Goal: Task Accomplishment & Management: Complete application form

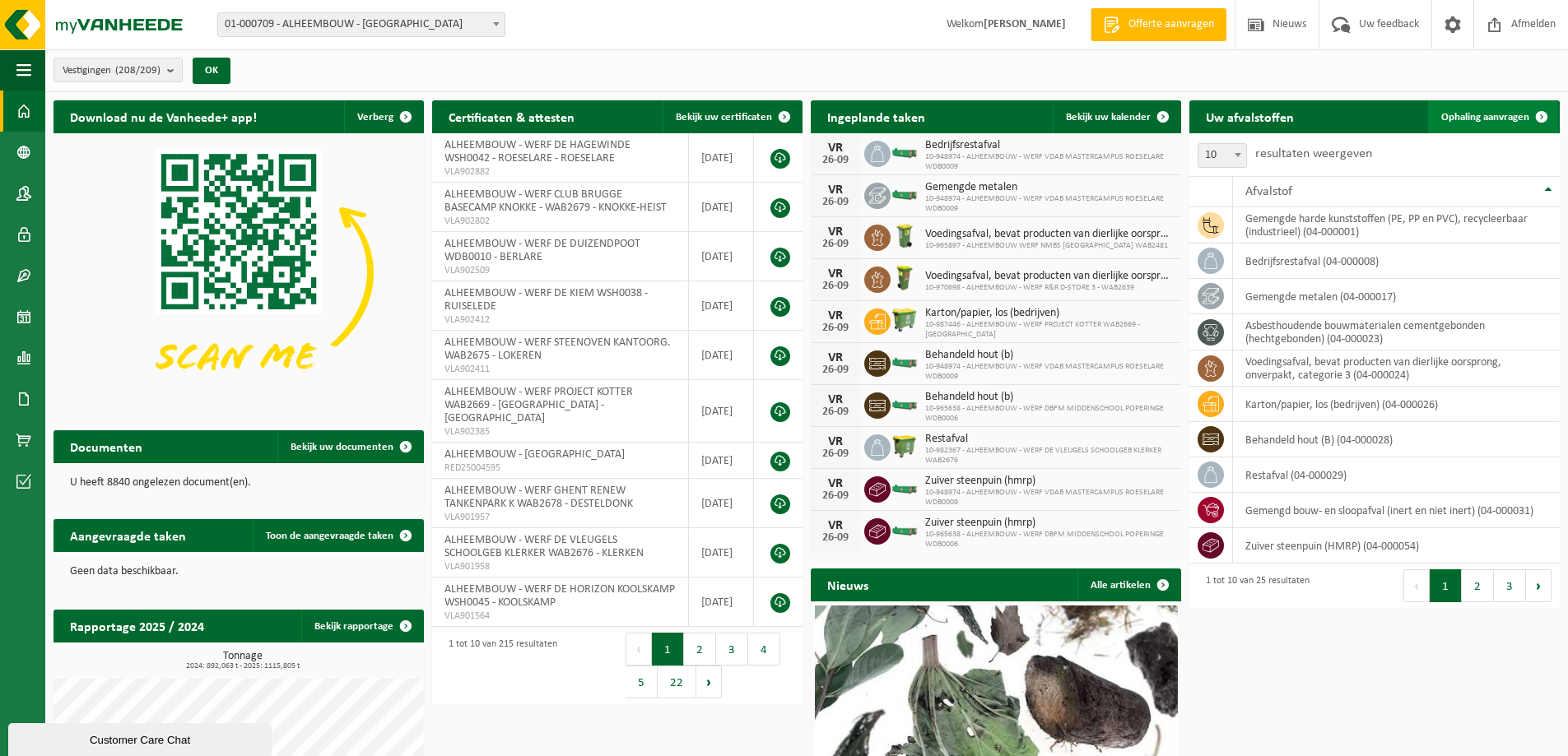
click at [1509, 110] on link "Ophaling aanvragen" at bounding box center [1493, 116] width 130 height 33
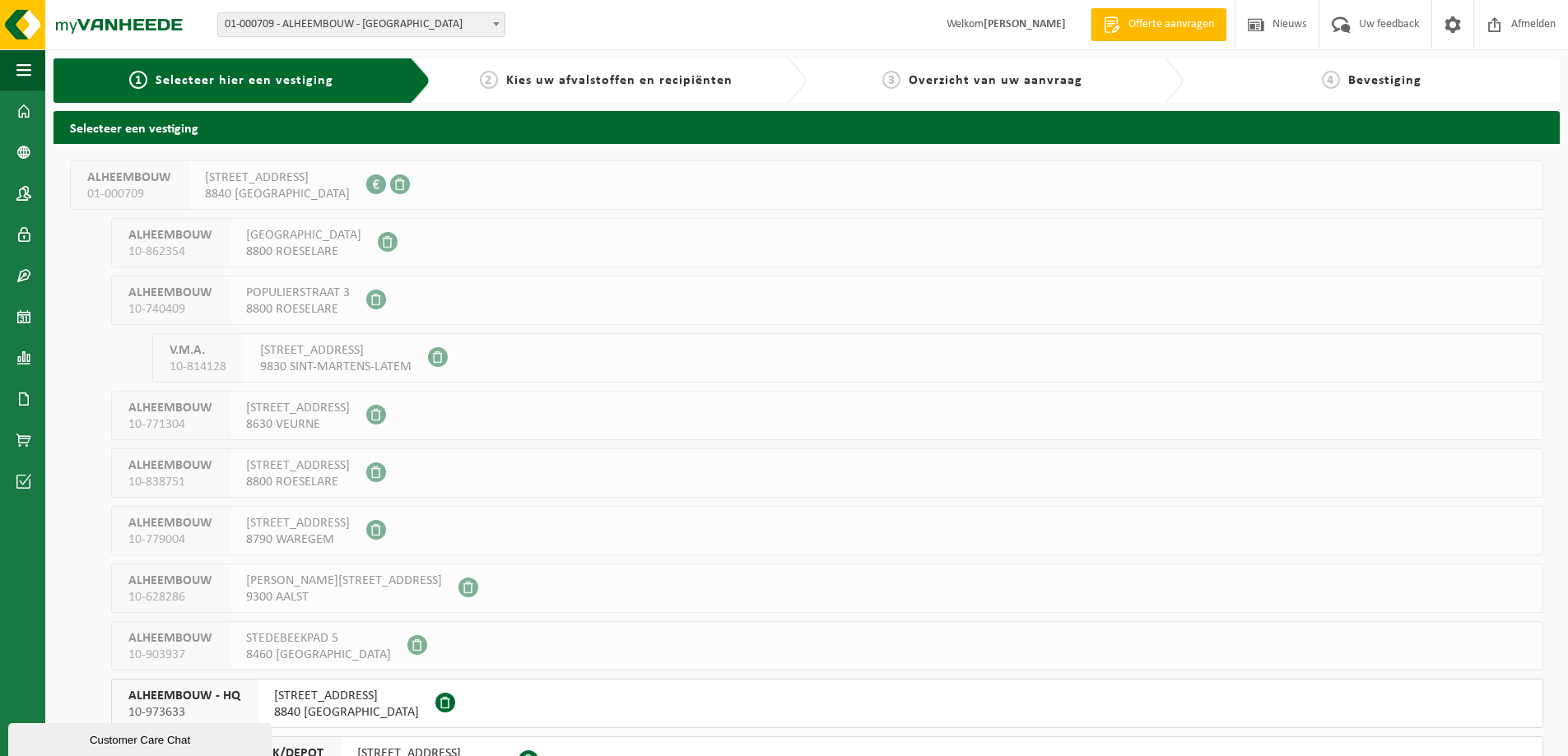
scroll to position [165, 0]
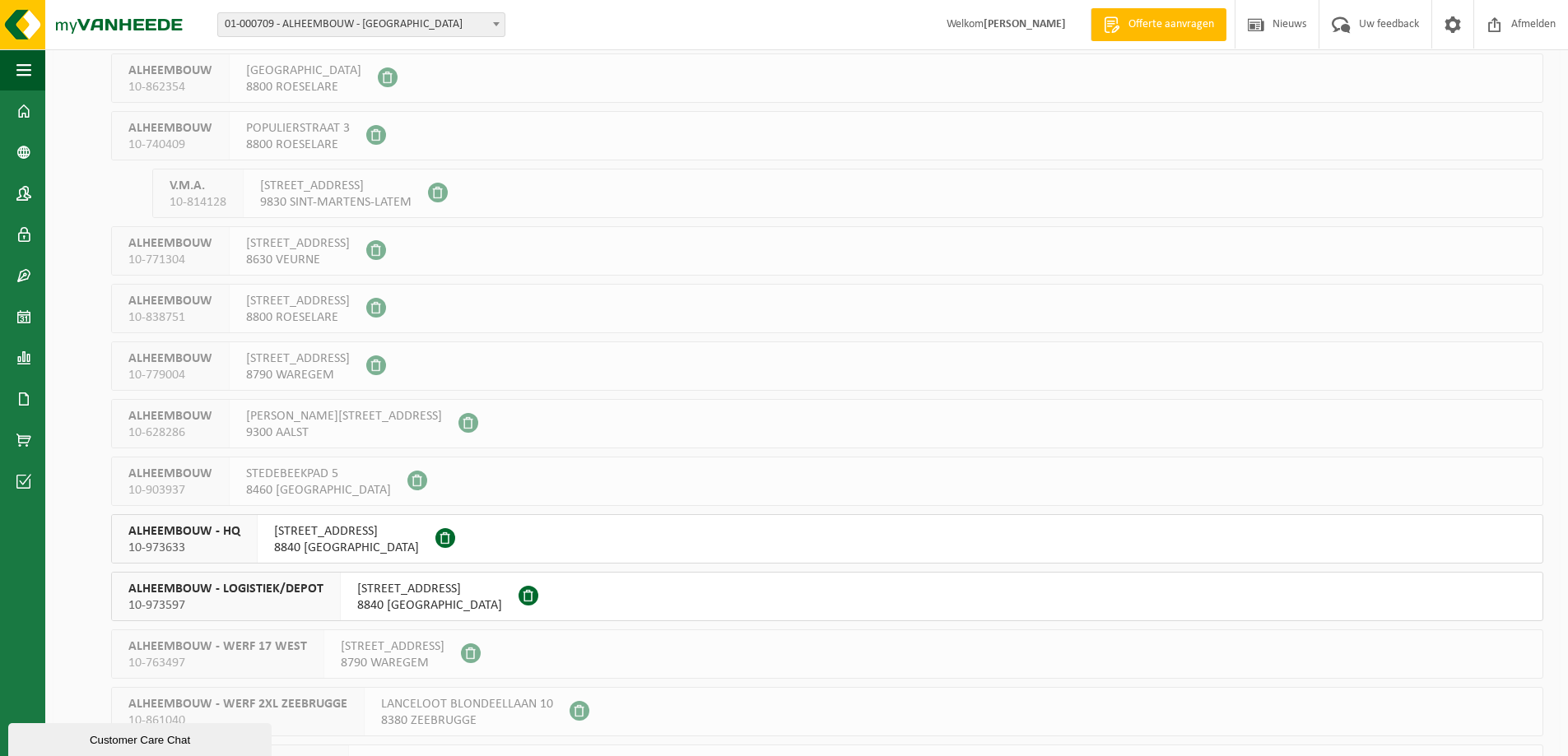
click at [372, 594] on span "ROESELARESTRAAT 205" at bounding box center [429, 589] width 145 height 17
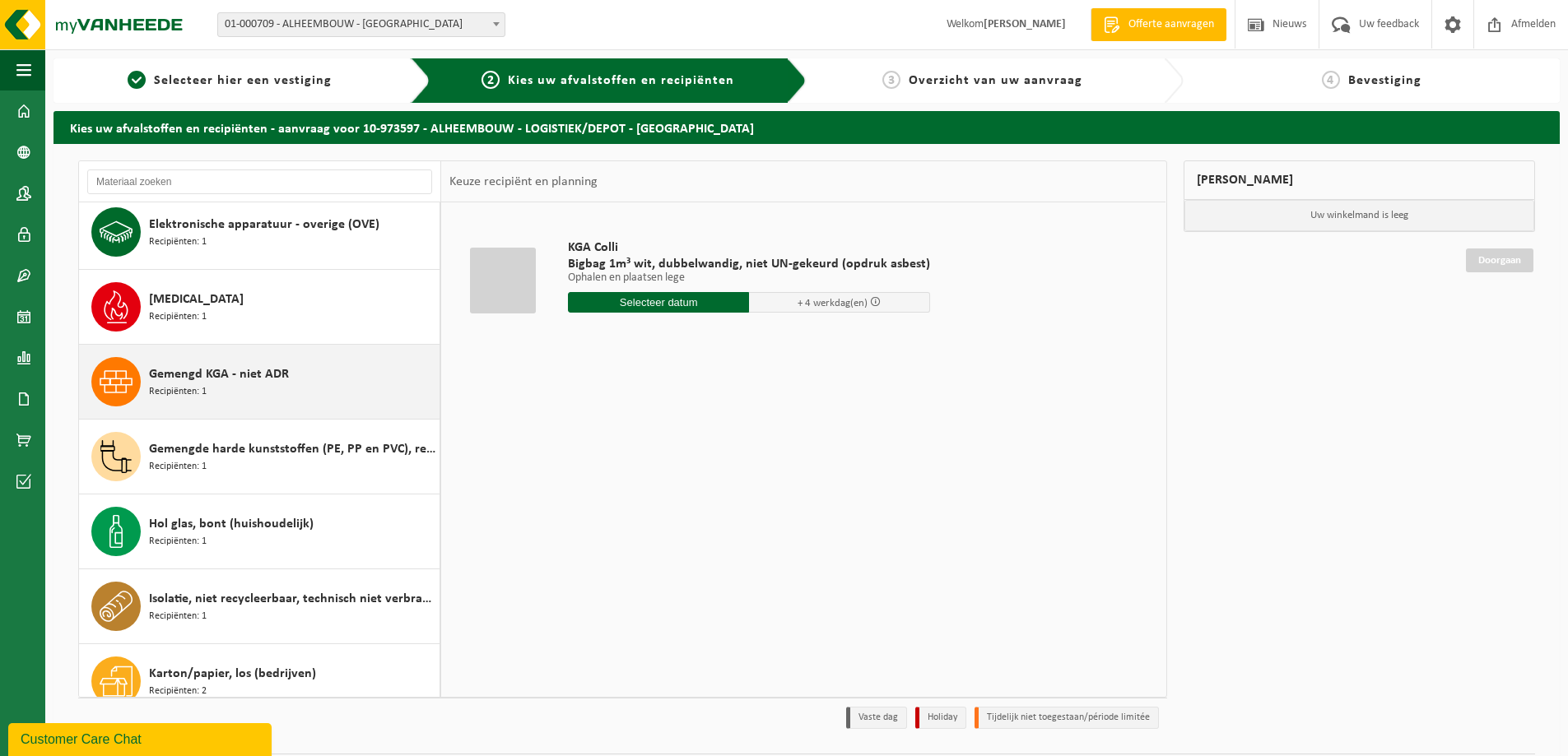
scroll to position [165, 0]
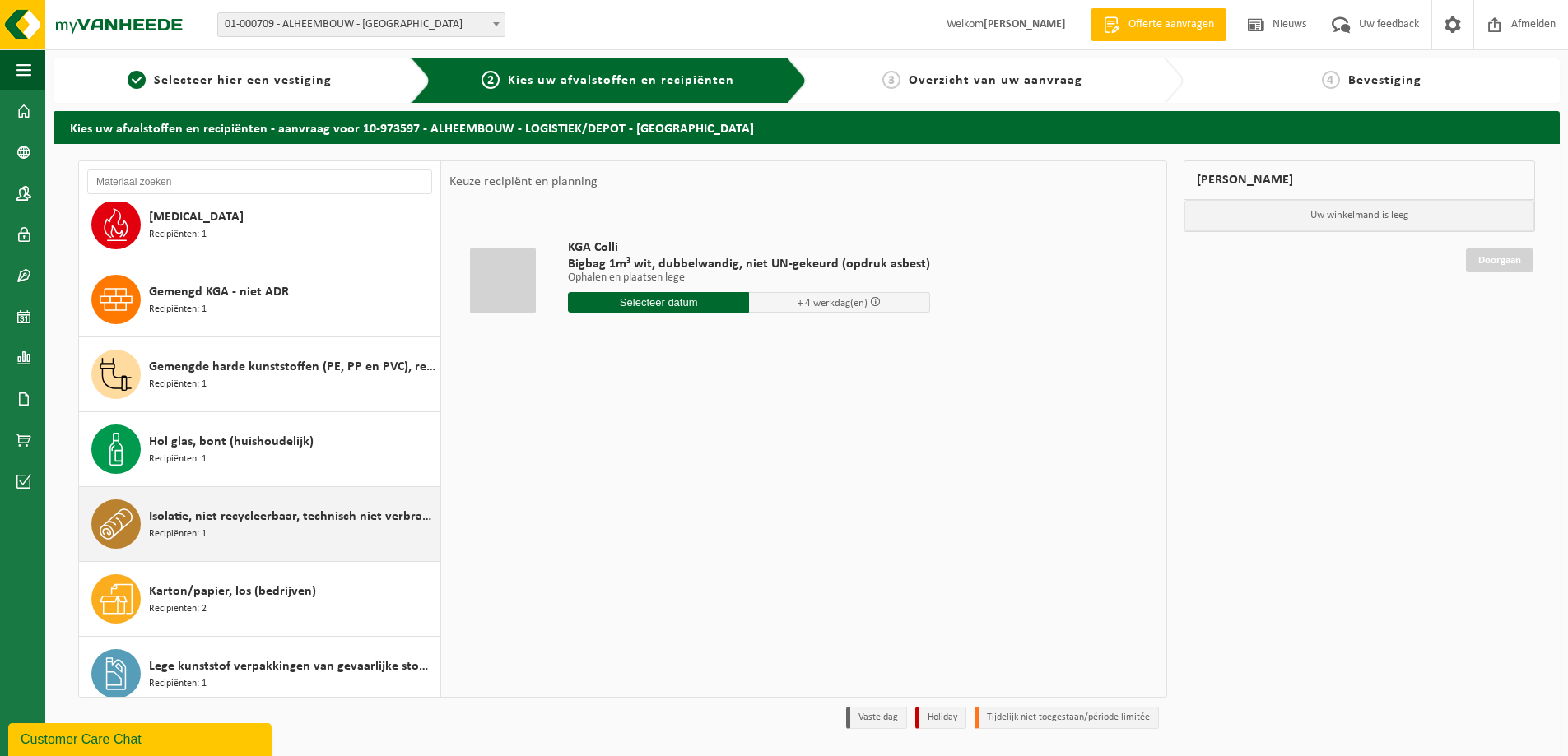
click at [285, 529] on div "Isolatie, niet recycleerbaar, technisch niet verbrandbaar (brandbaar) Recipiënt…" at bounding box center [292, 524] width 286 height 49
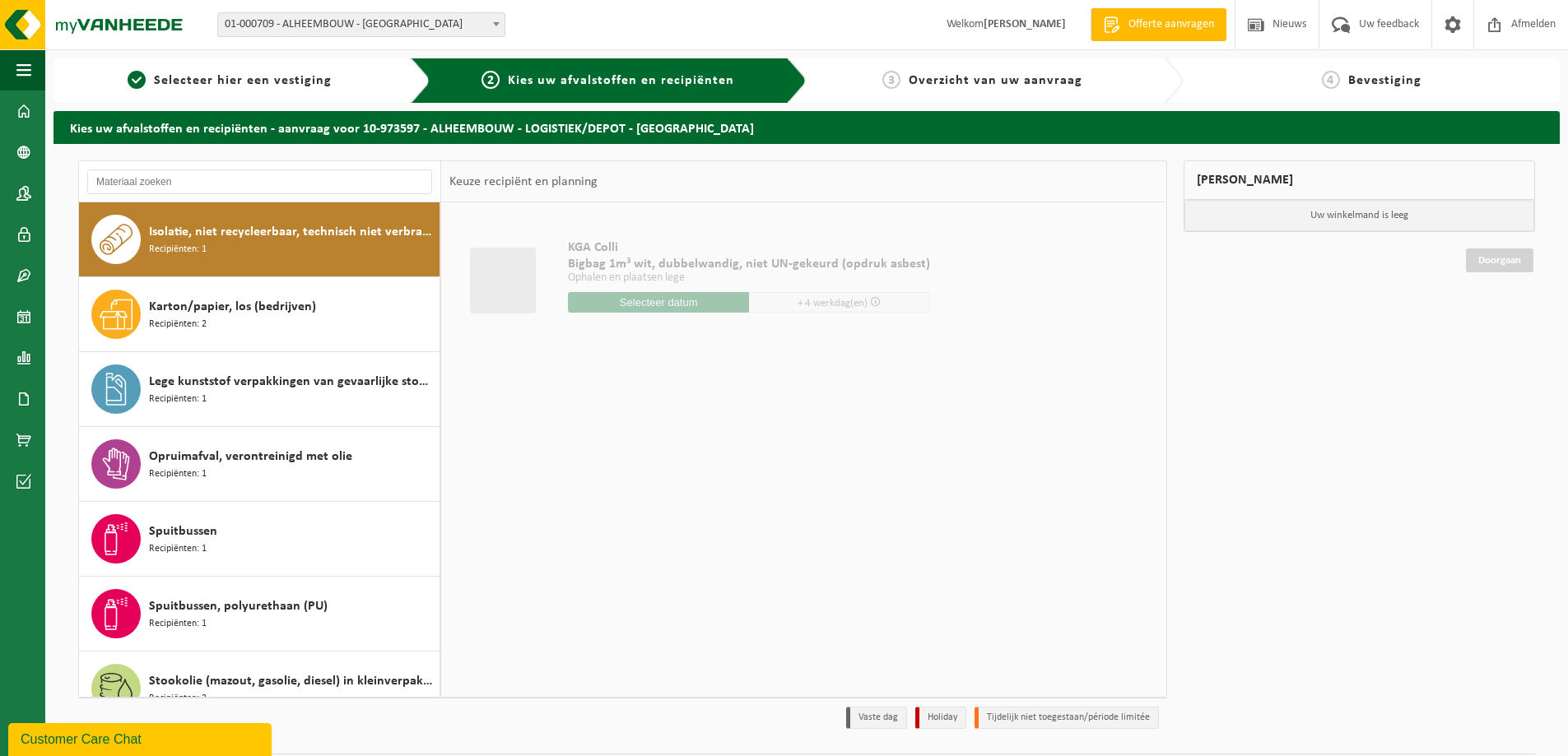
scroll to position [449, 0]
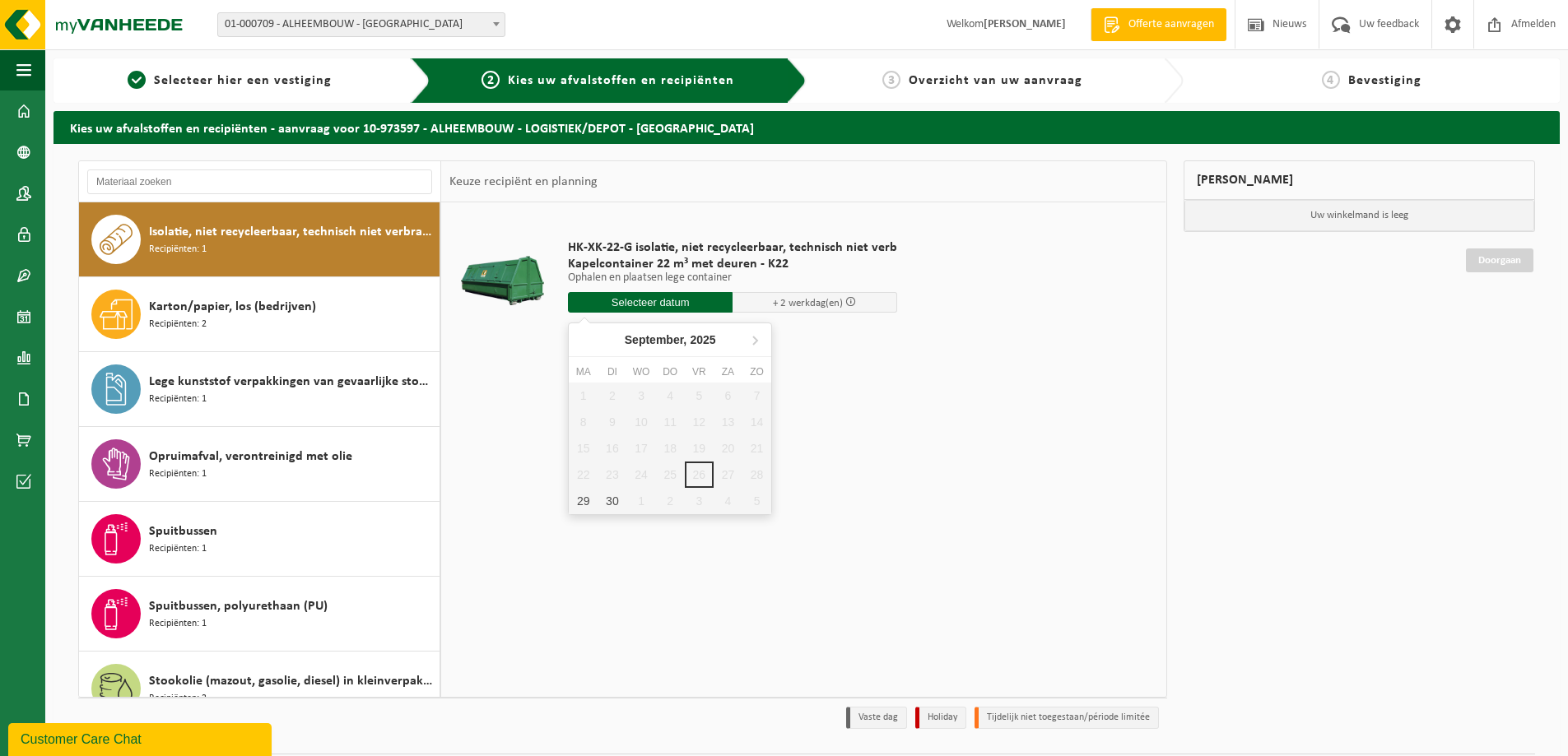
click at [682, 306] on input "text" at bounding box center [649, 302] width 165 height 21
click at [587, 501] on div "29" at bounding box center [582, 501] width 29 height 27
type input "Van 2025-09-29"
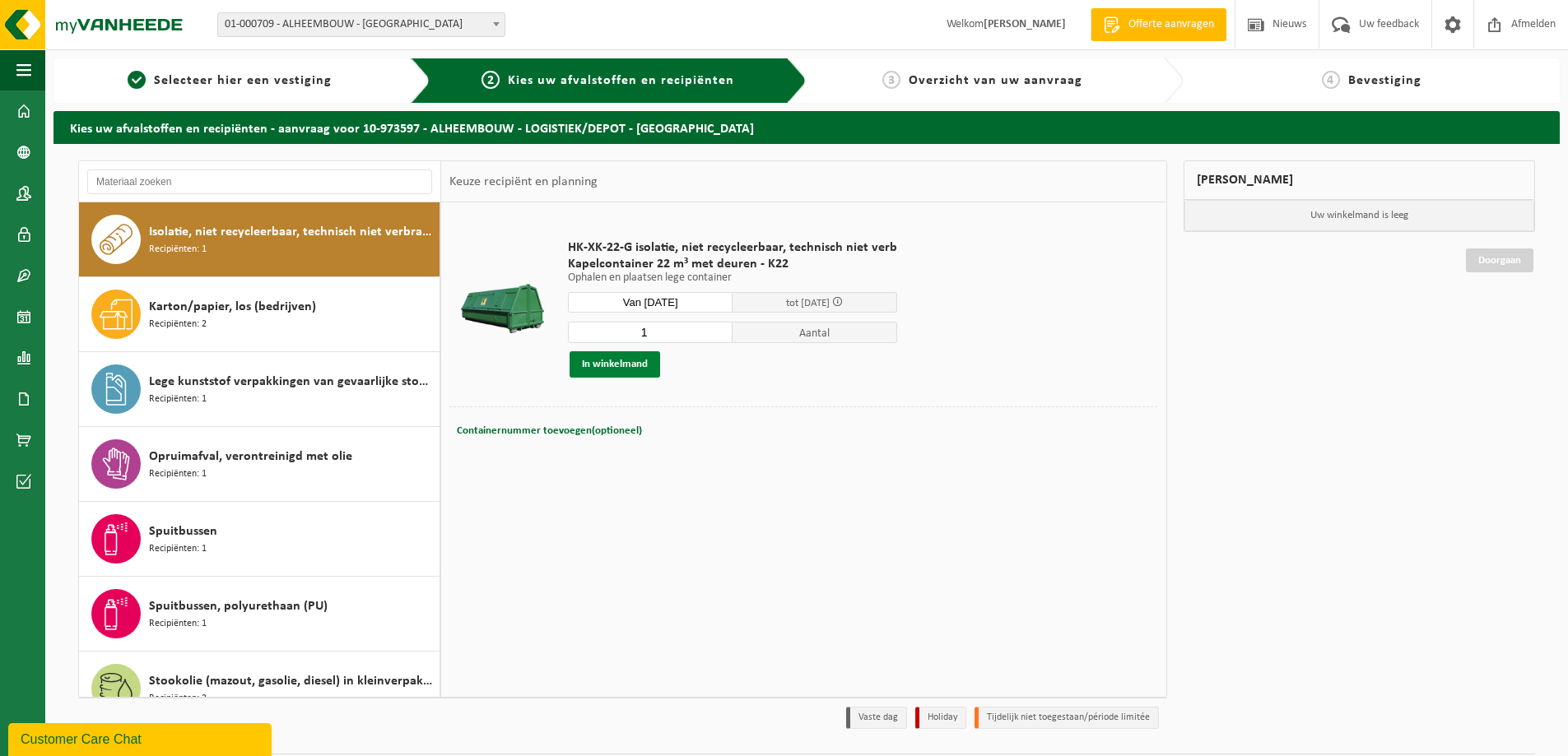
click at [621, 367] on button "In winkelmand" at bounding box center [615, 364] width 91 height 27
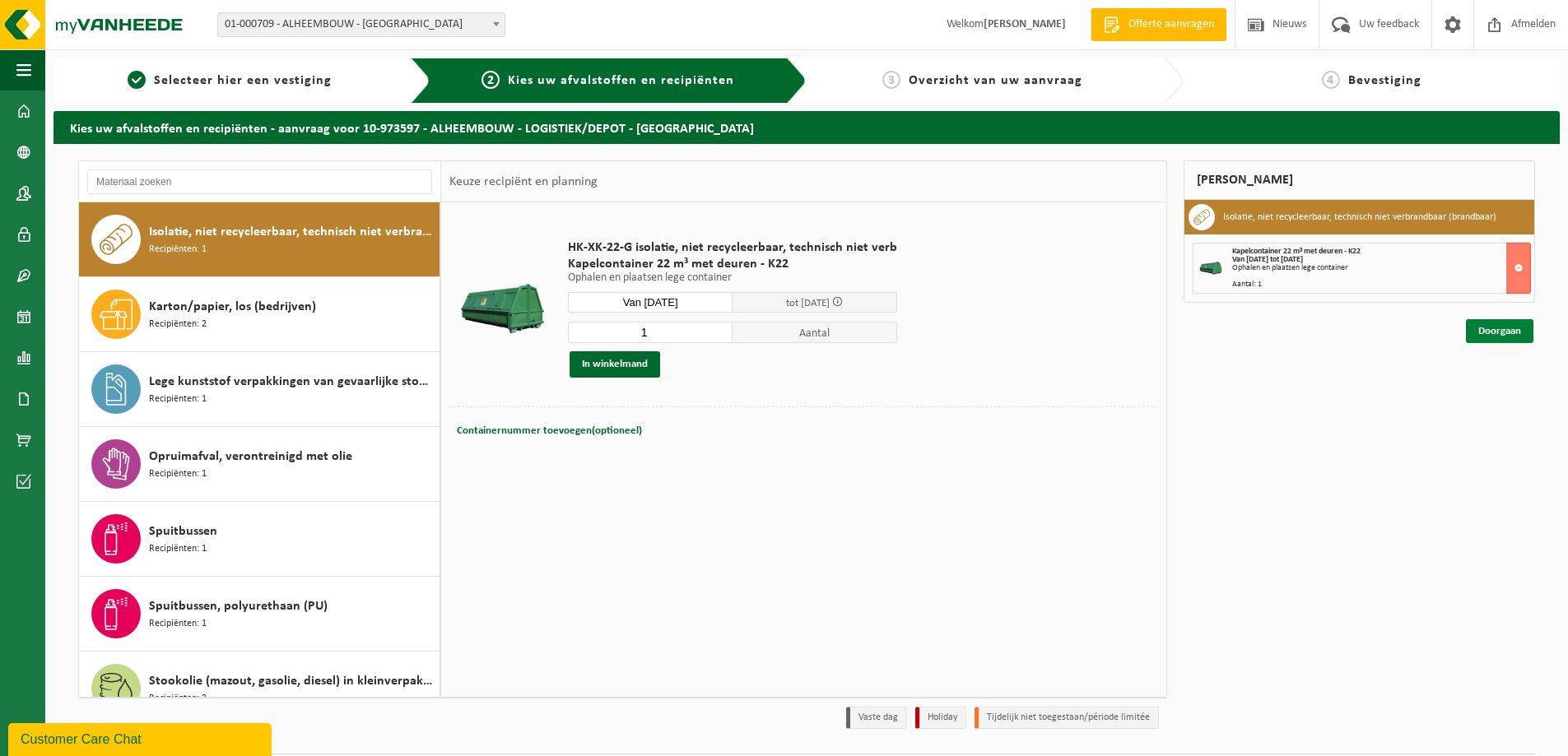
click at [1491, 334] on link "Doorgaan" at bounding box center [1499, 332] width 67 height 24
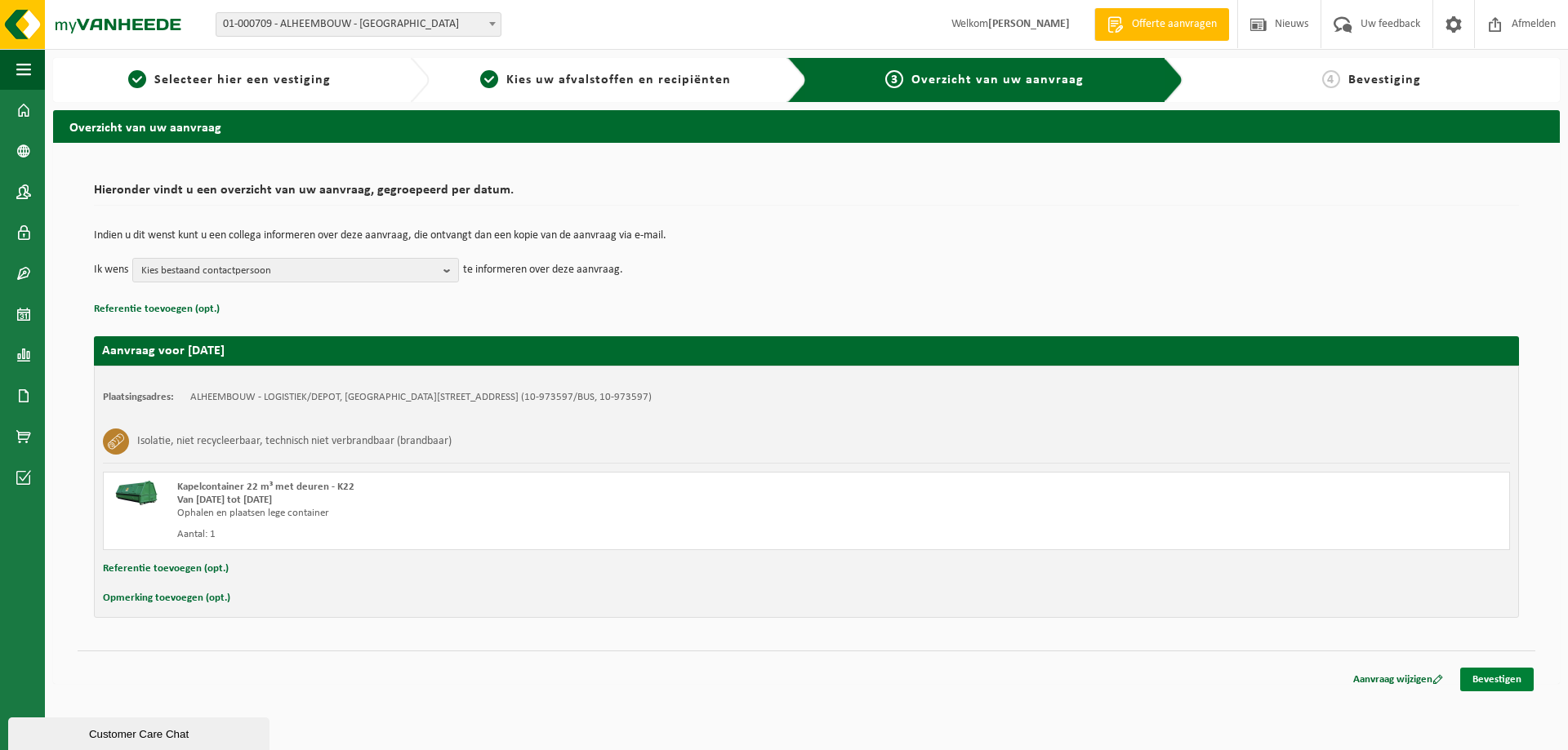
drag, startPoint x: 110, startPoint y: 0, endPoint x: 1518, endPoint y: 681, distance: 1564.0
click at [1518, 681] on link "Bevestigen" at bounding box center [1497, 680] width 73 height 23
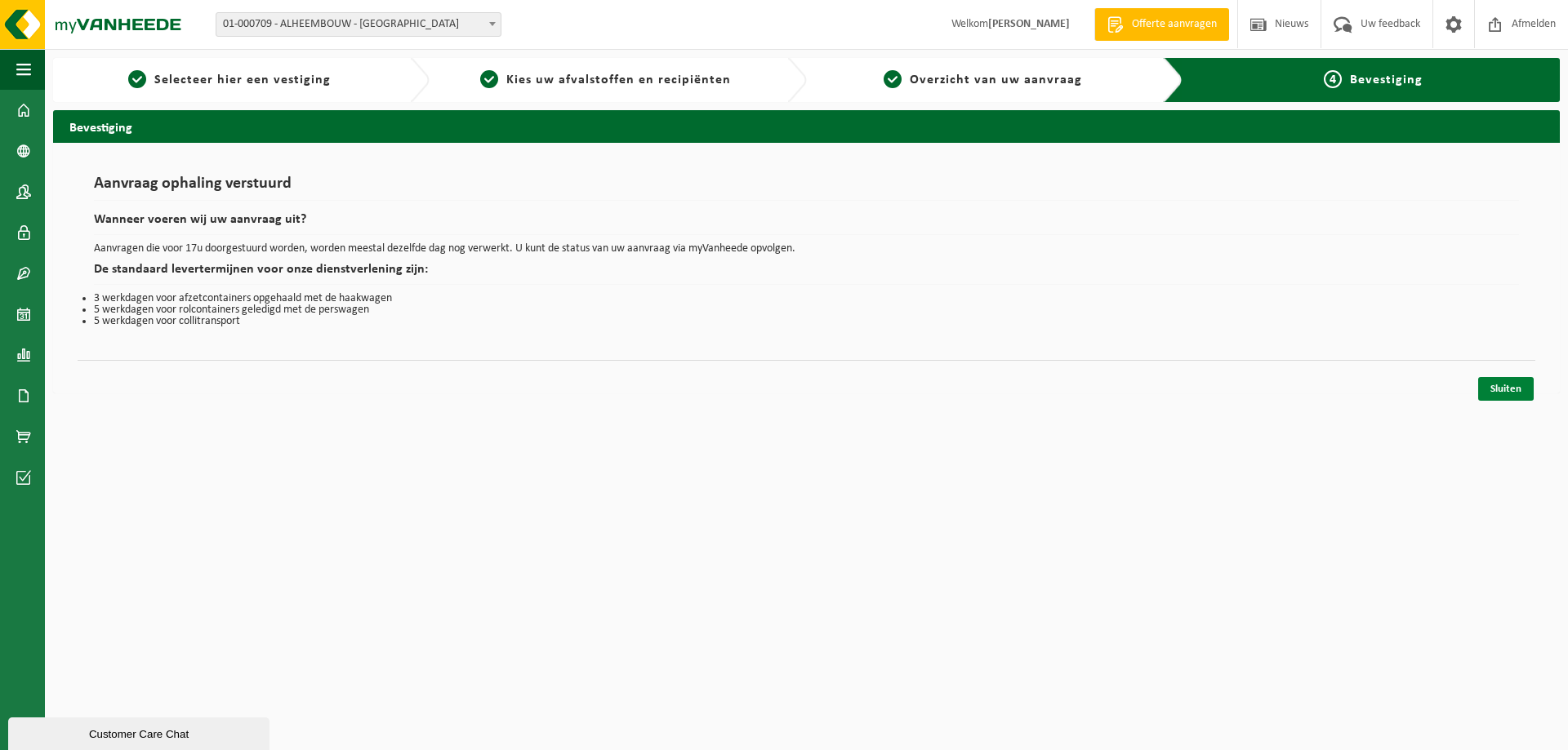
click at [1501, 392] on link "Sluiten" at bounding box center [1506, 389] width 56 height 23
